Goal: Check status: Check status

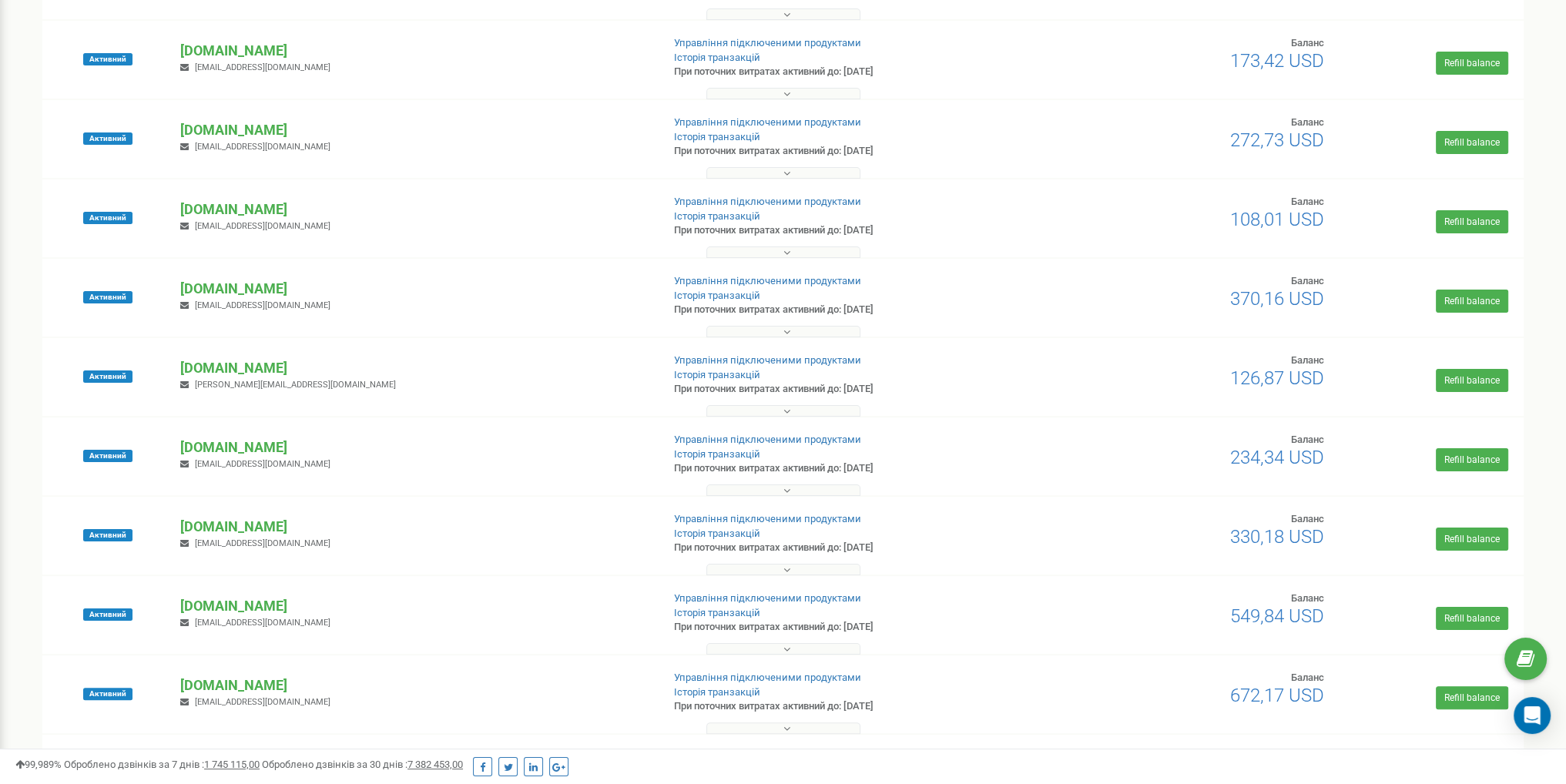
click at [11, 264] on div "Проєкти Новий проєкт Всі проєкти Активні Не продовжені Архівні Нові Тріал Пошук" at bounding box center [783, 636] width 1543 height 1795
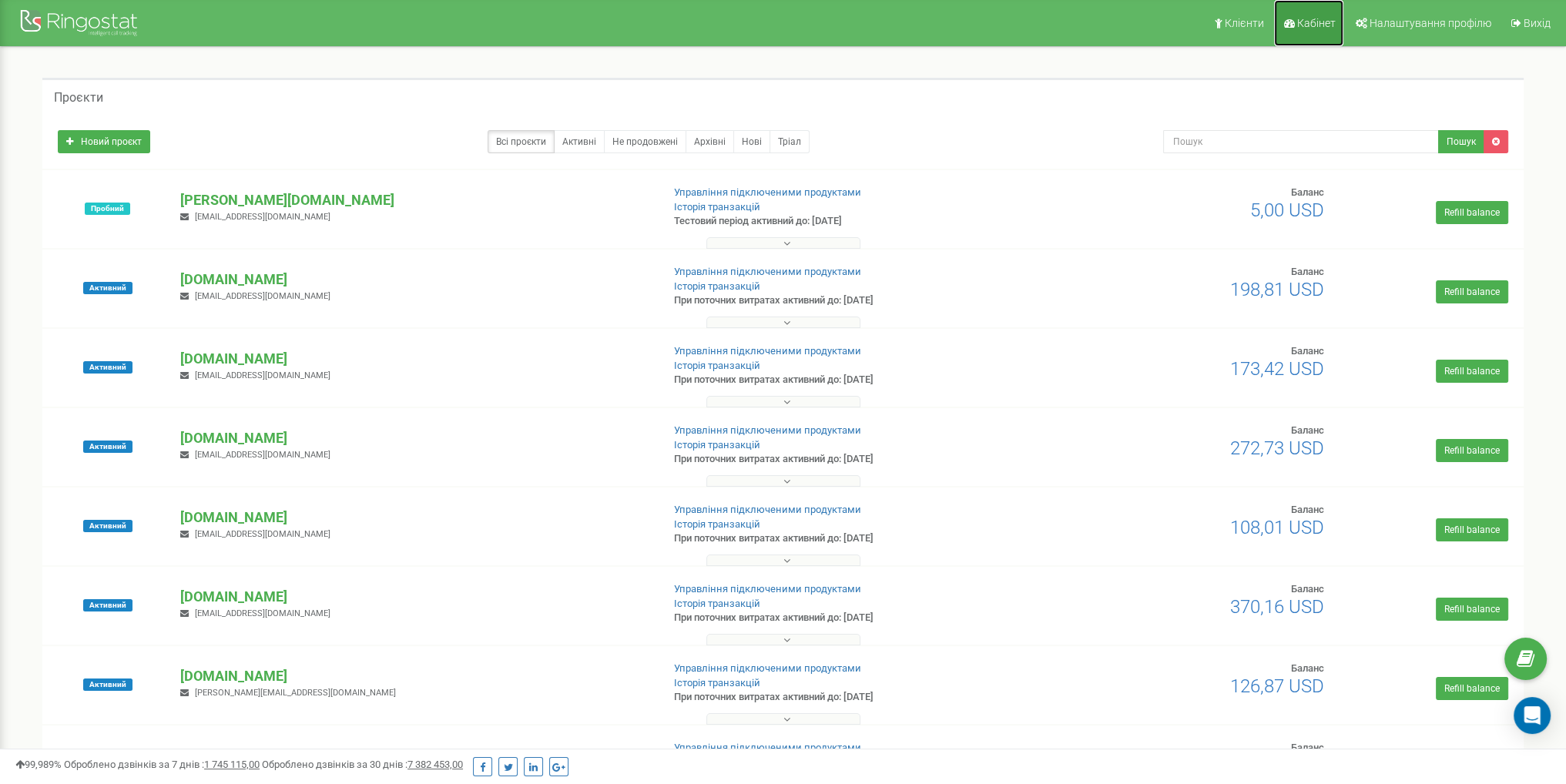
click at [1325, 34] on link "Кабінет" at bounding box center [1309, 23] width 69 height 46
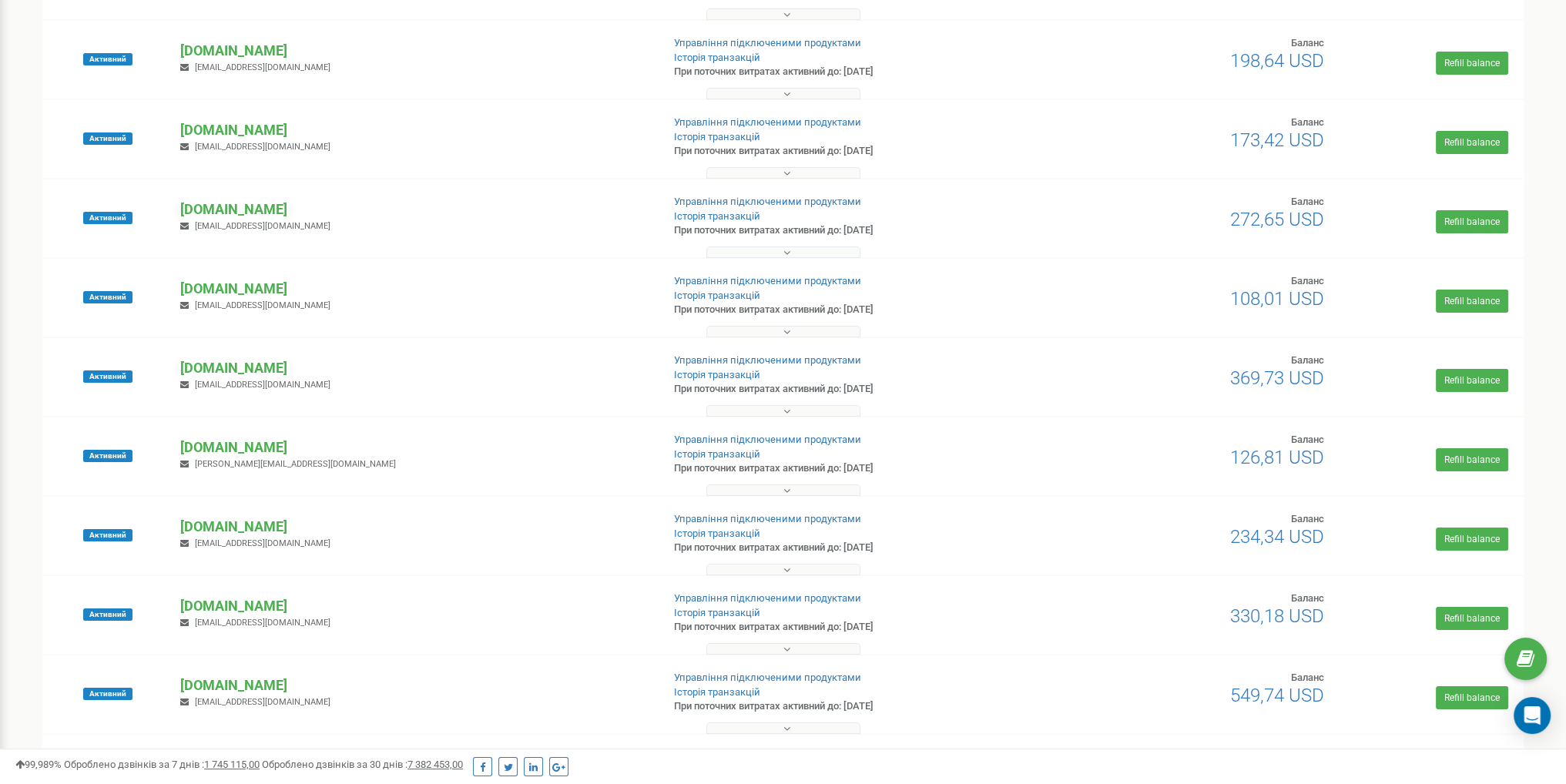
scroll to position [211, 0]
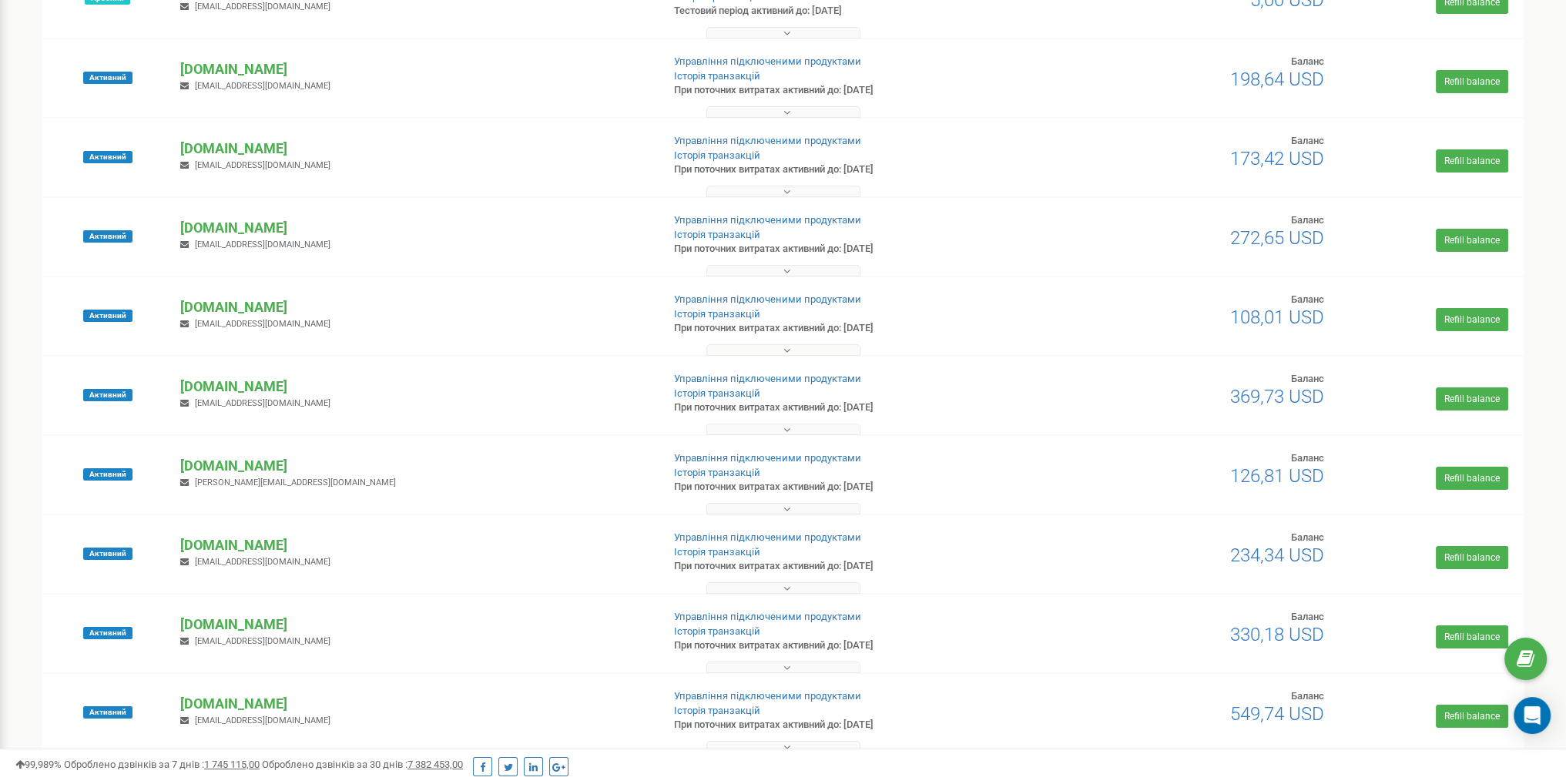
click at [1255, 389] on span "369,73 USD" at bounding box center [1277, 396] width 94 height 22
click at [1183, 391] on h2 "369,73 USD" at bounding box center [1244, 396] width 161 height 20
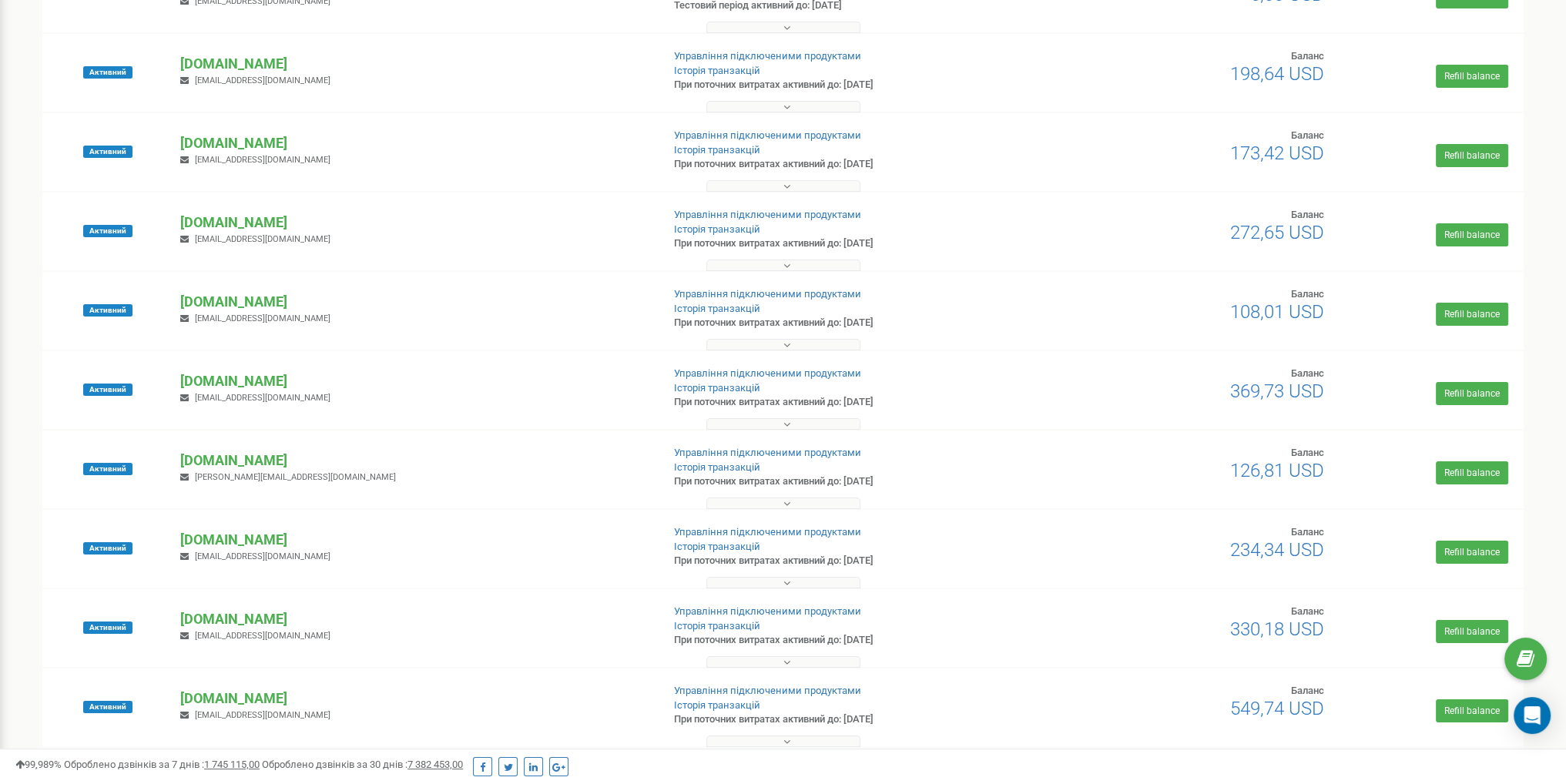
scroll to position [0, 0]
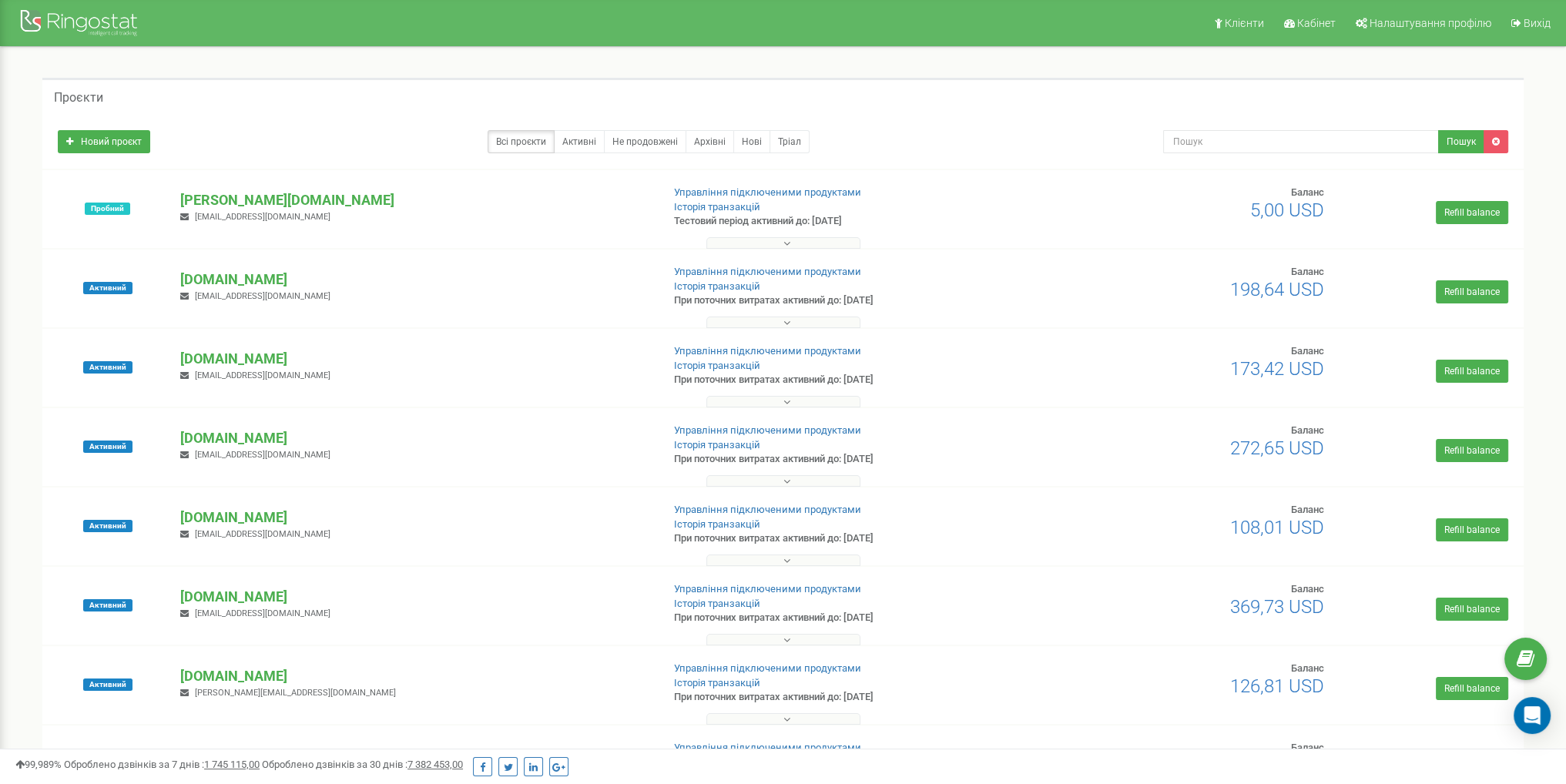
click at [1255, 298] on span "198,64 USD" at bounding box center [1277, 290] width 94 height 22
click at [1310, 297] on span "198,64 USD" at bounding box center [1277, 290] width 94 height 22
click at [1321, 290] on span "198,64 USD" at bounding box center [1277, 290] width 94 height 22
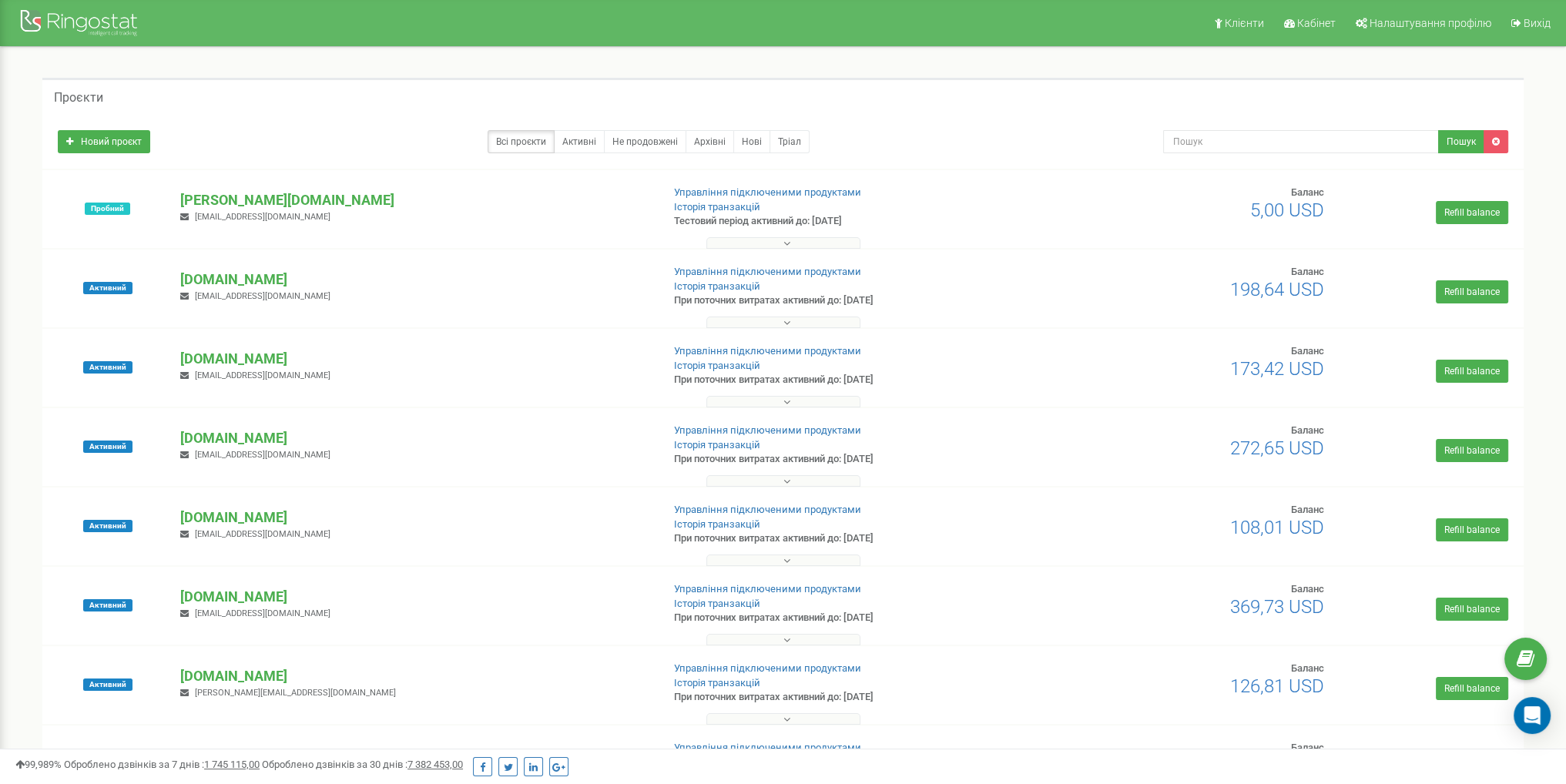
click at [1321, 290] on span "198,64 USD" at bounding box center [1277, 290] width 94 height 22
copy div "198,64 USD Refill balance"
click at [1155, 111] on div "Проєкти" at bounding box center [783, 96] width 1481 height 37
